Goal: Task Accomplishment & Management: Manage account settings

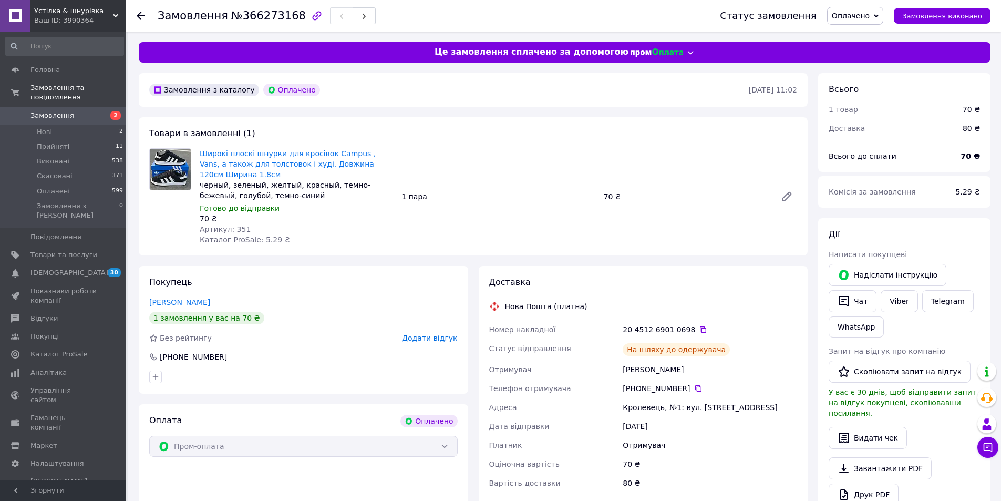
click at [138, 13] on icon at bounding box center [141, 16] width 8 height 8
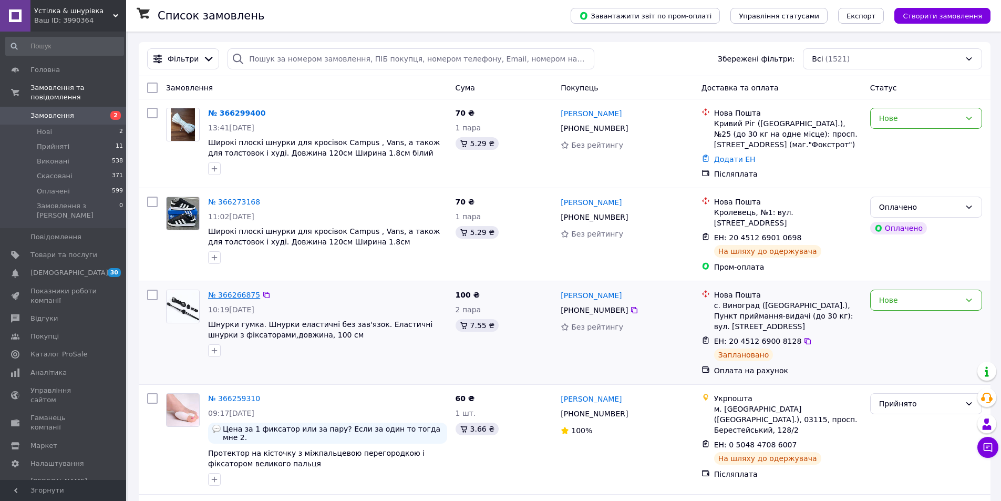
click at [239, 290] on link "№ 366266875" at bounding box center [234, 294] width 52 height 8
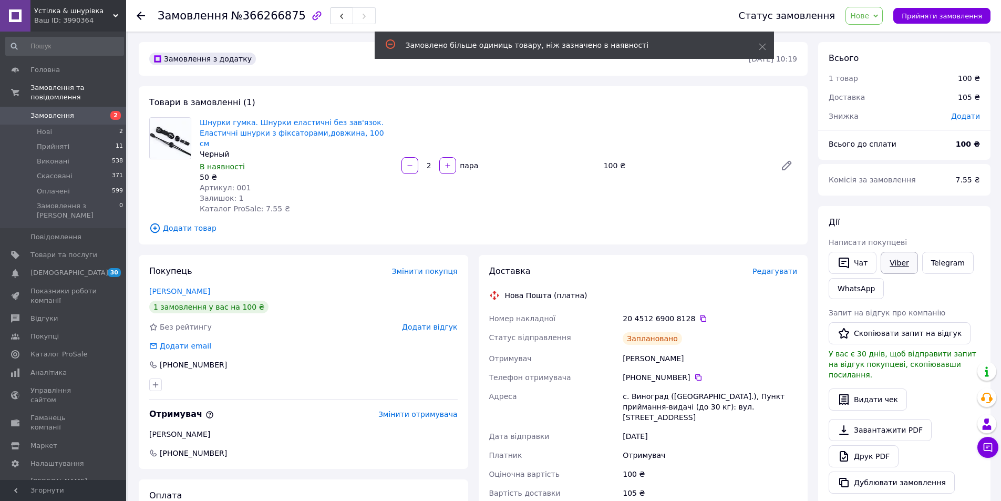
click at [890, 263] on link "Viber" at bounding box center [898, 263] width 37 height 22
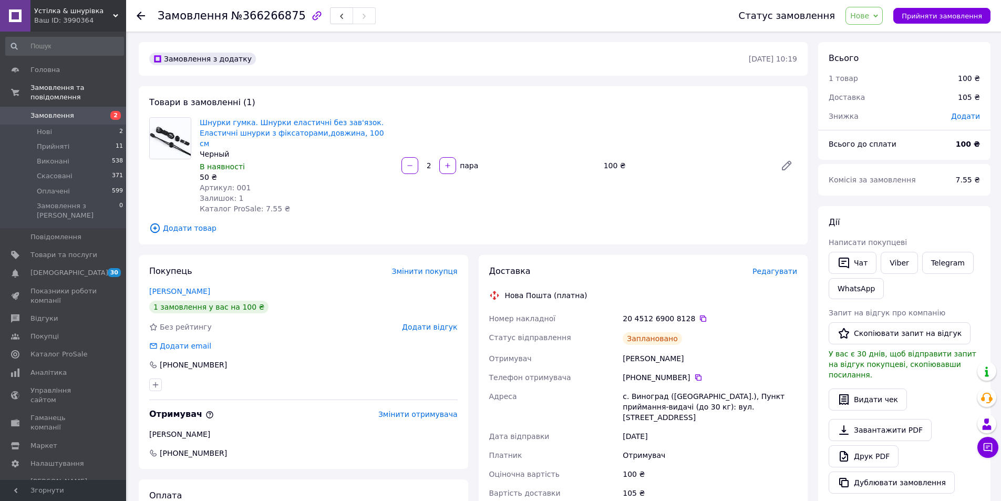
click at [139, 16] on use at bounding box center [141, 16] width 8 height 8
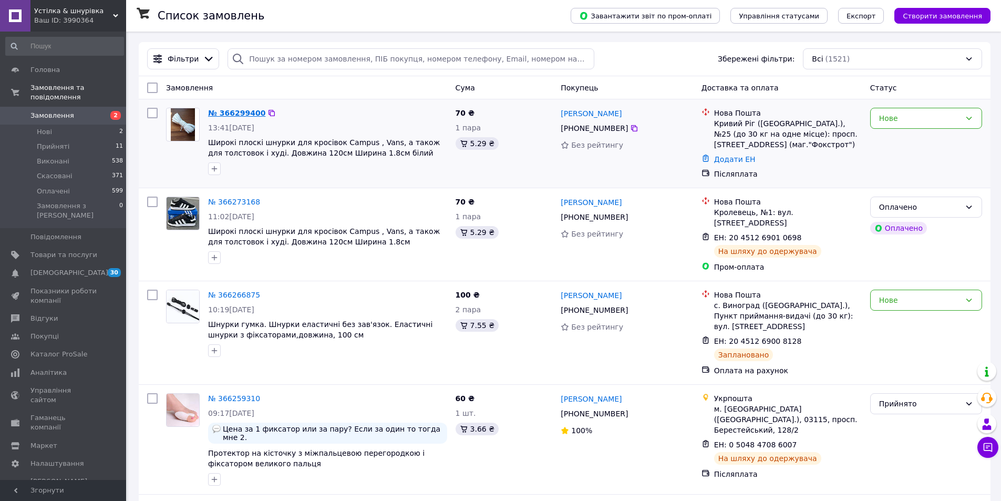
click at [219, 114] on link "№ 366299400" at bounding box center [236, 113] width 57 height 8
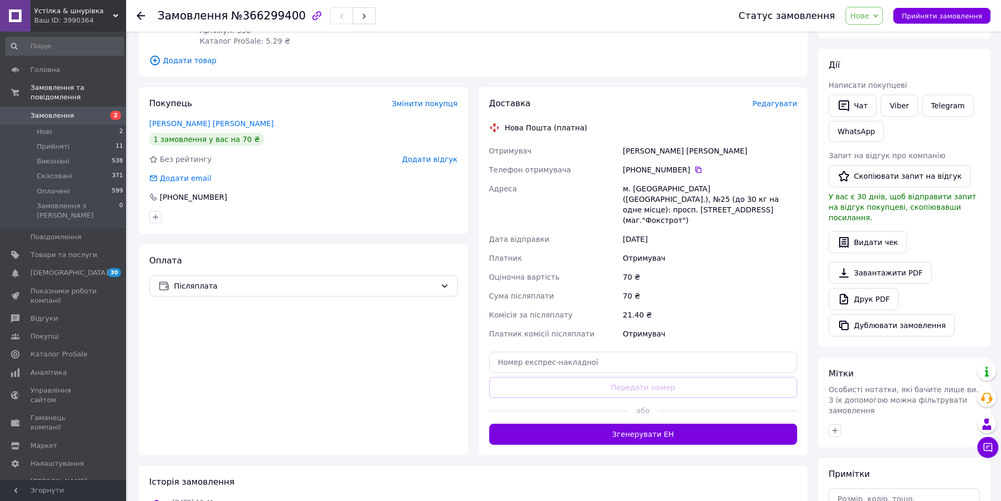
scroll to position [158, 0]
click at [896, 103] on link "Viber" at bounding box center [898, 105] width 37 height 22
click at [139, 16] on use at bounding box center [141, 16] width 8 height 8
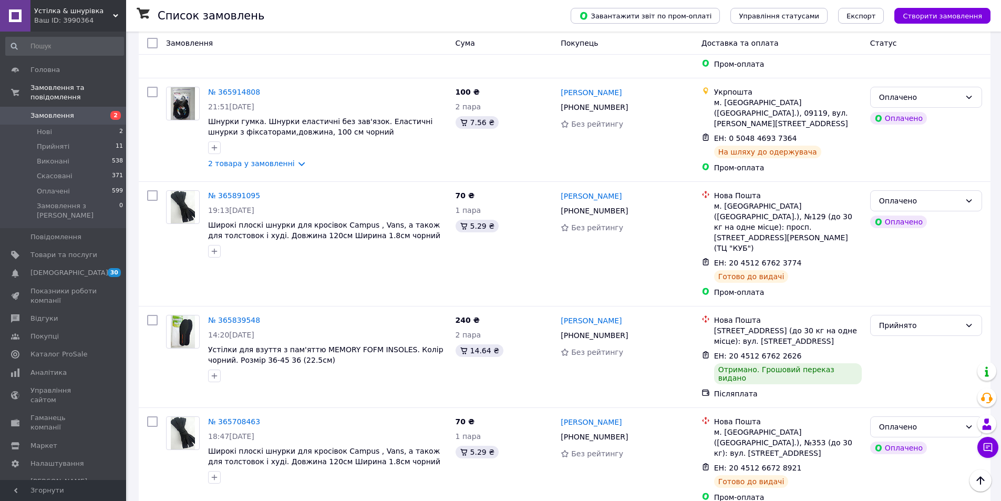
scroll to position [1051, 0]
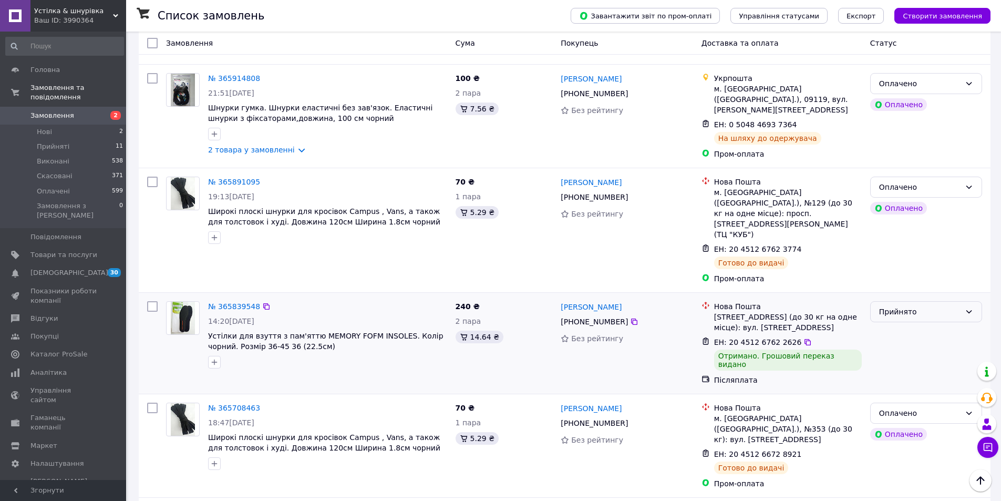
click at [969, 307] on icon at bounding box center [968, 311] width 8 height 8
click at [910, 285] on li "Оплачено" at bounding box center [925, 282] width 111 height 19
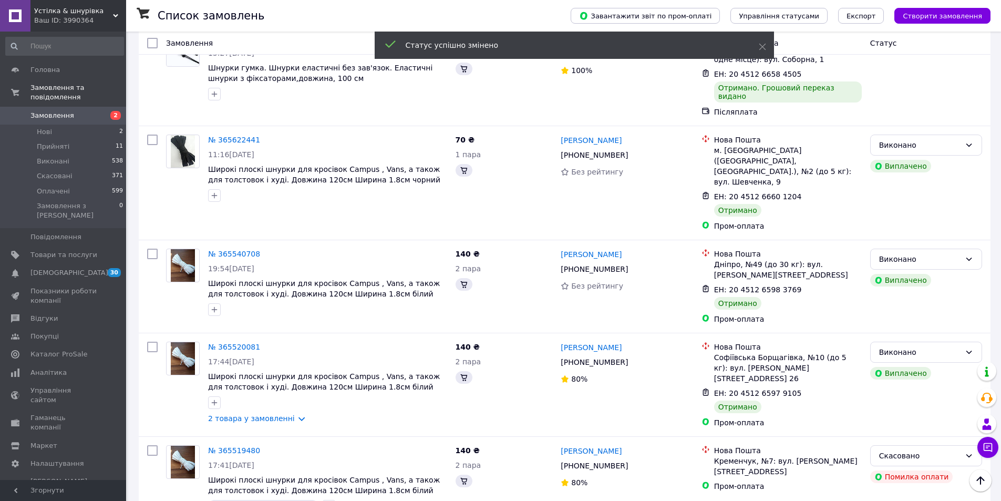
scroll to position [1544, 0]
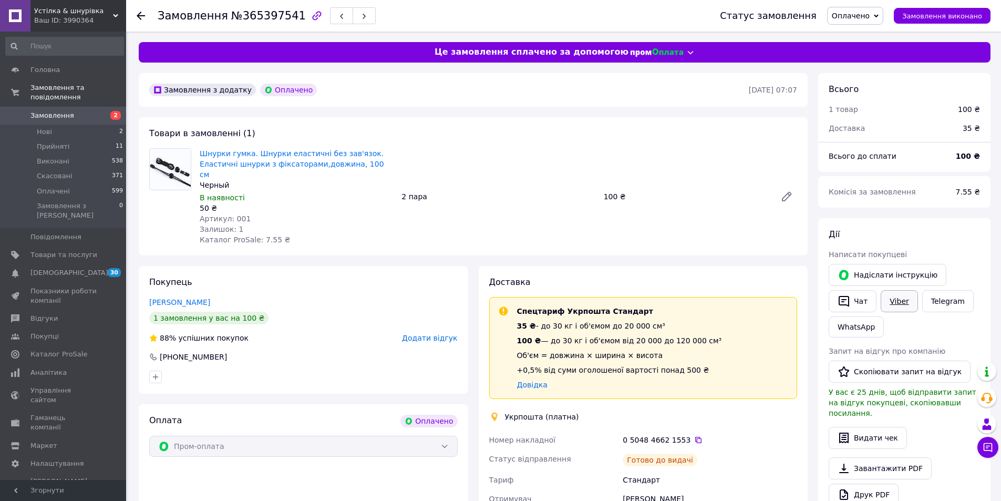
click at [891, 304] on link "Viber" at bounding box center [898, 301] width 37 height 22
click at [138, 16] on use at bounding box center [141, 16] width 8 height 8
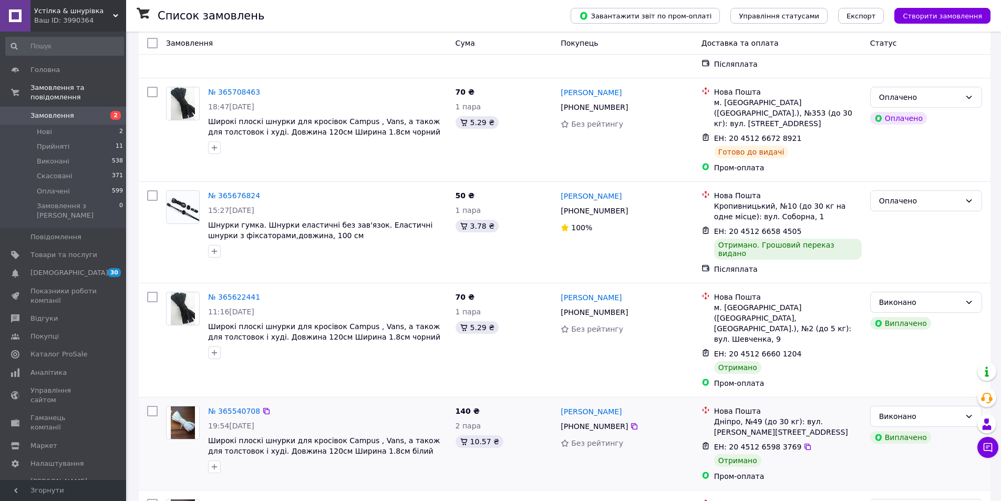
scroll to position [1544, 0]
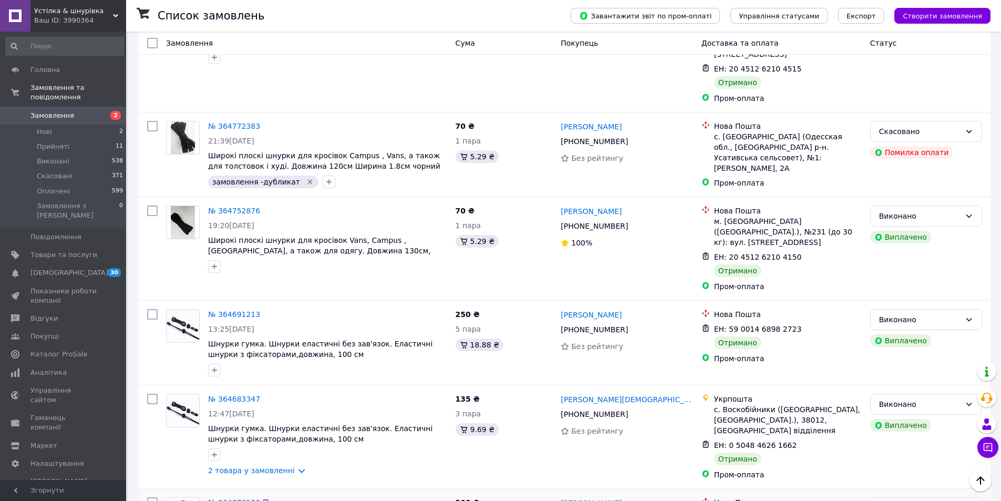
scroll to position [1495, 0]
